Goal: Use online tool/utility: Utilize a website feature to perform a specific function

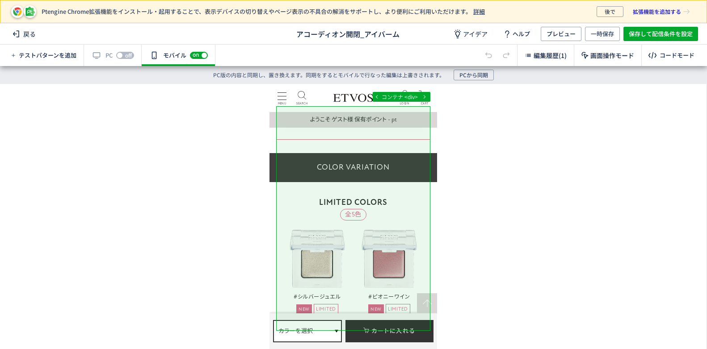
scroll to position [1520, 0]
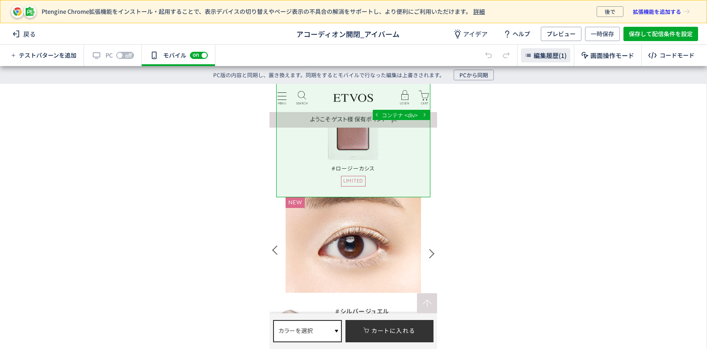
click at [555, 51] on div "編集履歴(1)" at bounding box center [545, 55] width 49 height 14
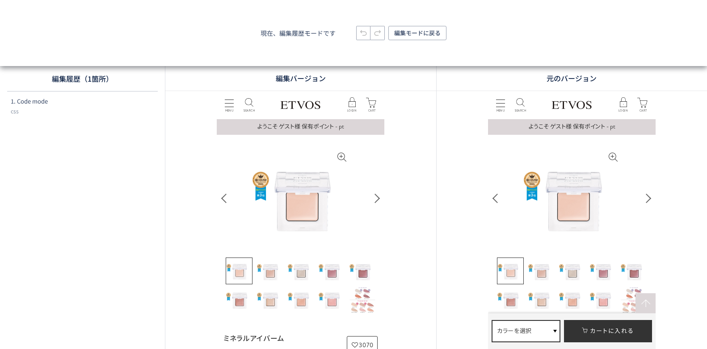
scroll to position [0, 0]
click at [42, 101] on span "1. Code mode" at bounding box center [29, 101] width 37 height 9
click at [26, 101] on span "1. Code mode" at bounding box center [29, 101] width 37 height 9
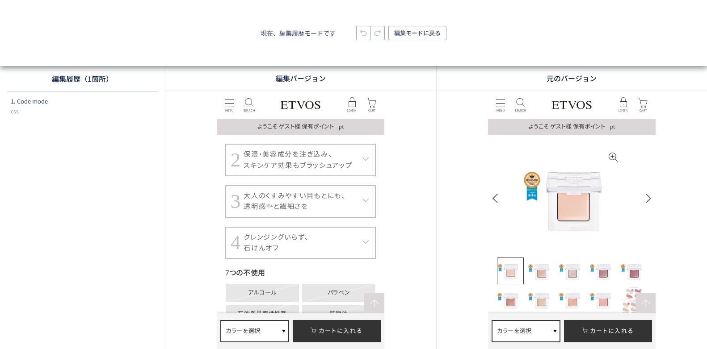
scroll to position [3575, 0]
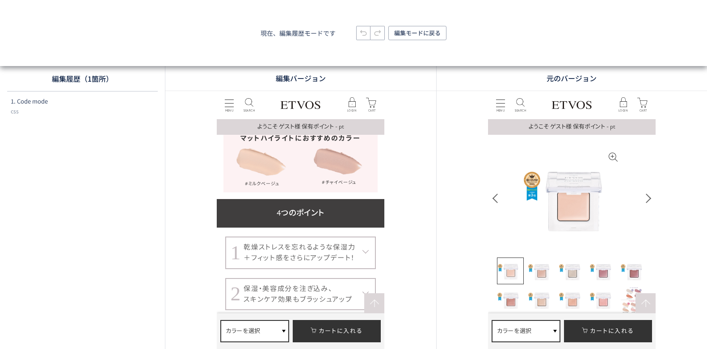
click at [338, 244] on div "乾燥ストレスを忘れるような保湿力 ＋フィット感をさらにアップデート！" at bounding box center [300, 253] width 112 height 22
click at [321, 69] on div "編集バージョン" at bounding box center [300, 78] width 271 height 25
click at [444, 29] on button "編集モードに戻る" at bounding box center [417, 33] width 58 height 14
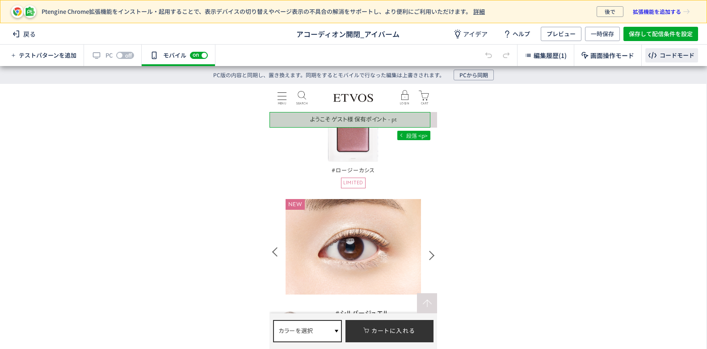
click at [653, 55] on icon at bounding box center [652, 55] width 11 height 11
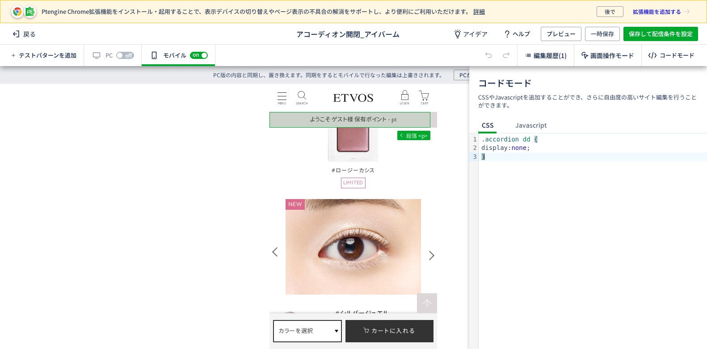
click at [539, 156] on div "}" at bounding box center [593, 157] width 228 height 9
click at [494, 175] on div ". accordion dd { display: none ; }" at bounding box center [593, 242] width 228 height 216
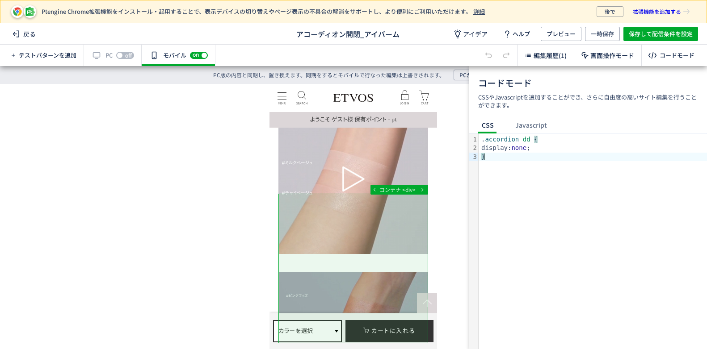
scroll to position [2635, 0]
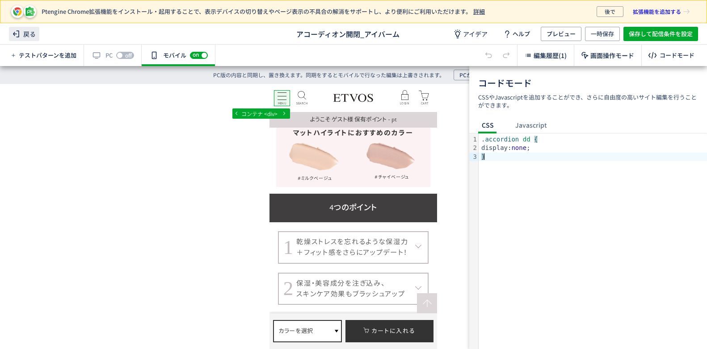
click at [33, 40] on span "戻る" at bounding box center [24, 34] width 30 height 14
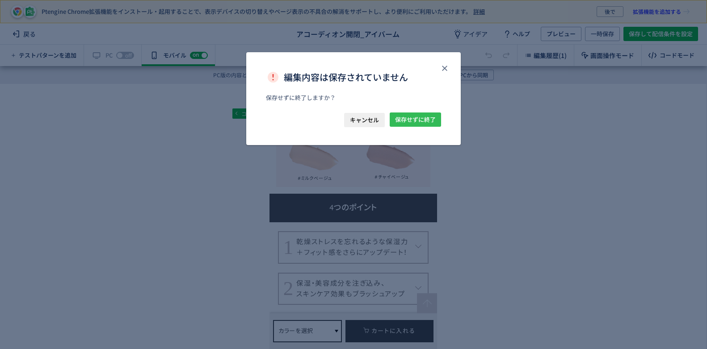
click at [427, 117] on span "保存せずに終了" at bounding box center [415, 120] width 41 height 14
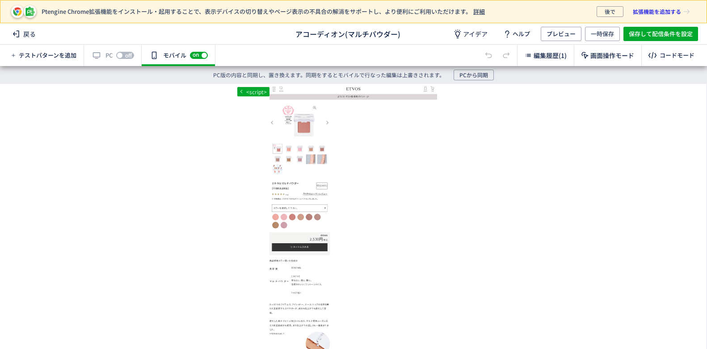
scroll to position [1698, 0]
